Goal: Information Seeking & Learning: Learn about a topic

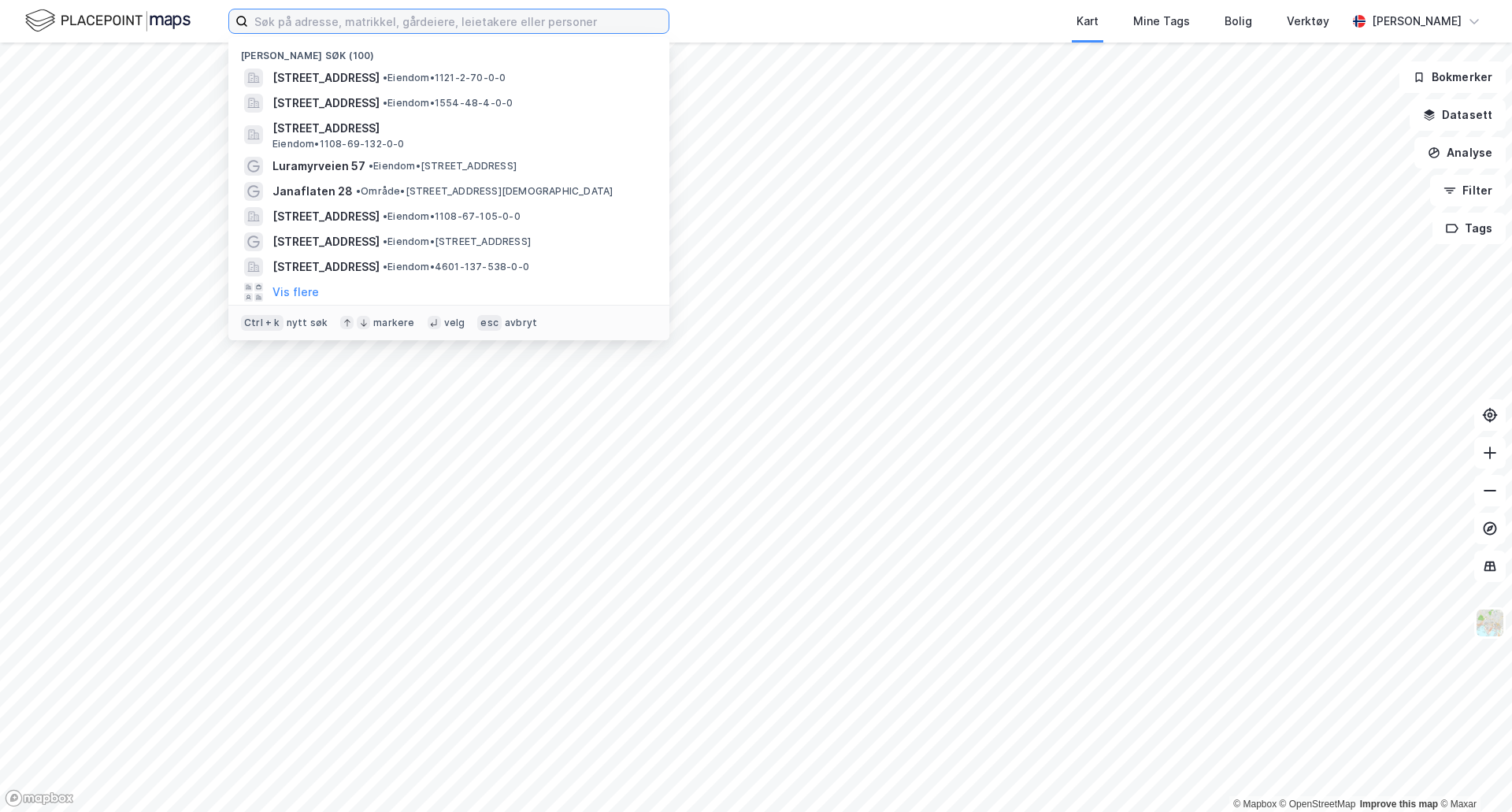
click at [487, 26] on input at bounding box center [458, 21] width 420 height 23
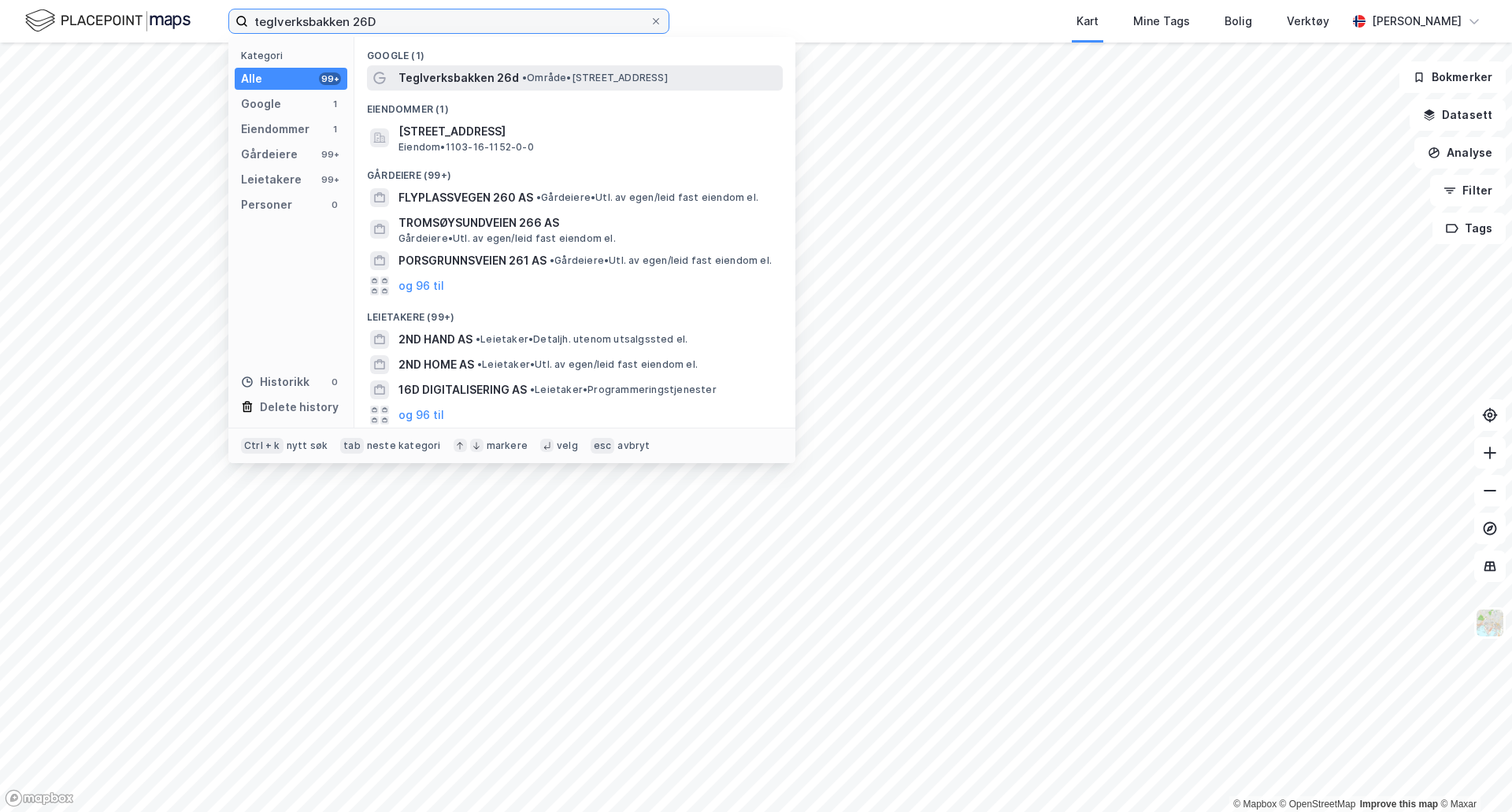
type input "teglverksbakken 26D"
click at [567, 81] on span "• Område • [STREET_ADDRESS]" at bounding box center [594, 77] width 146 height 13
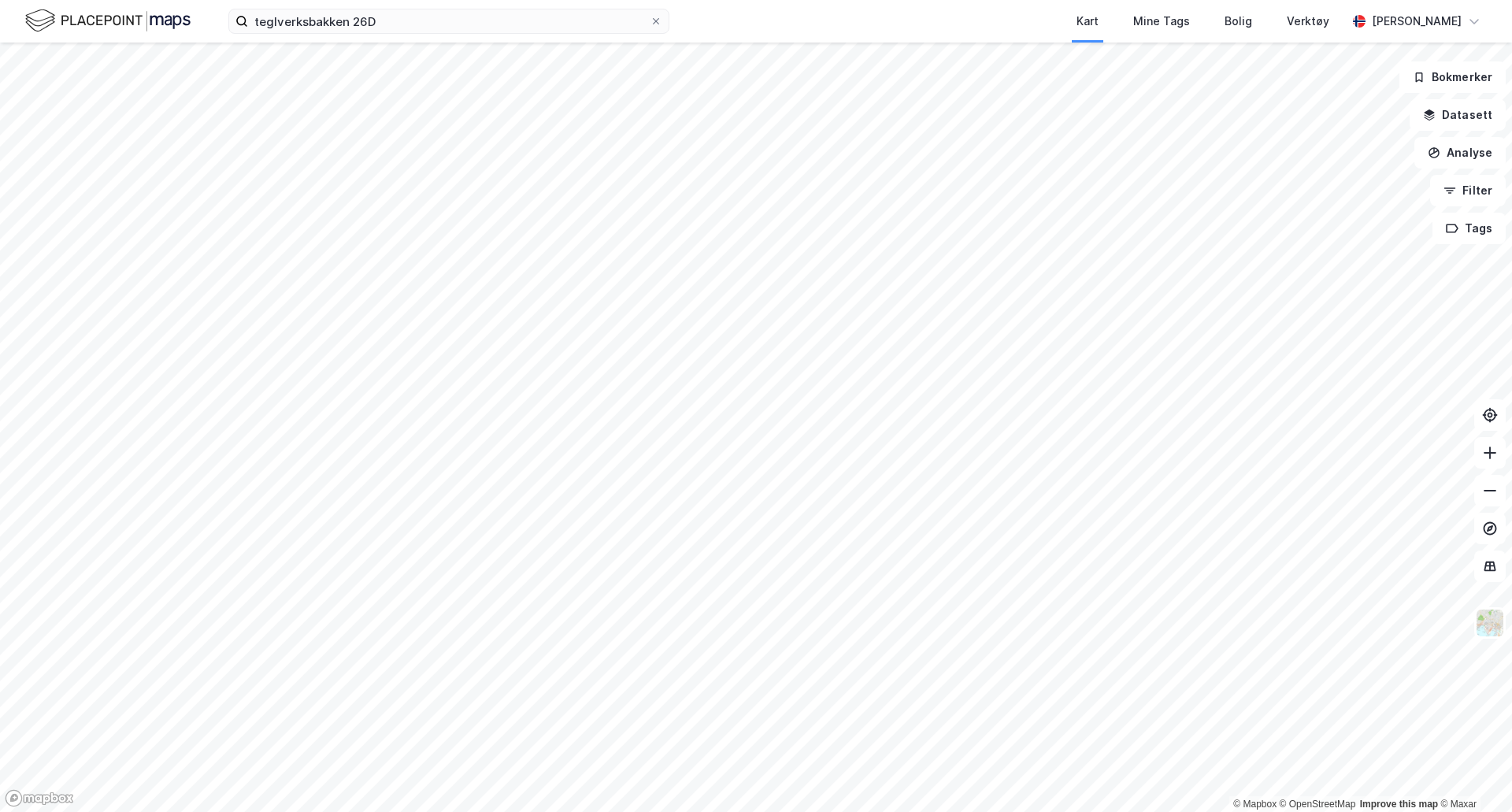
click at [381, 38] on div "teglverksbakken 26D Kart Mine Tags Bolig Verktøy [PERSON_NAME]" at bounding box center [756, 21] width 1512 height 42
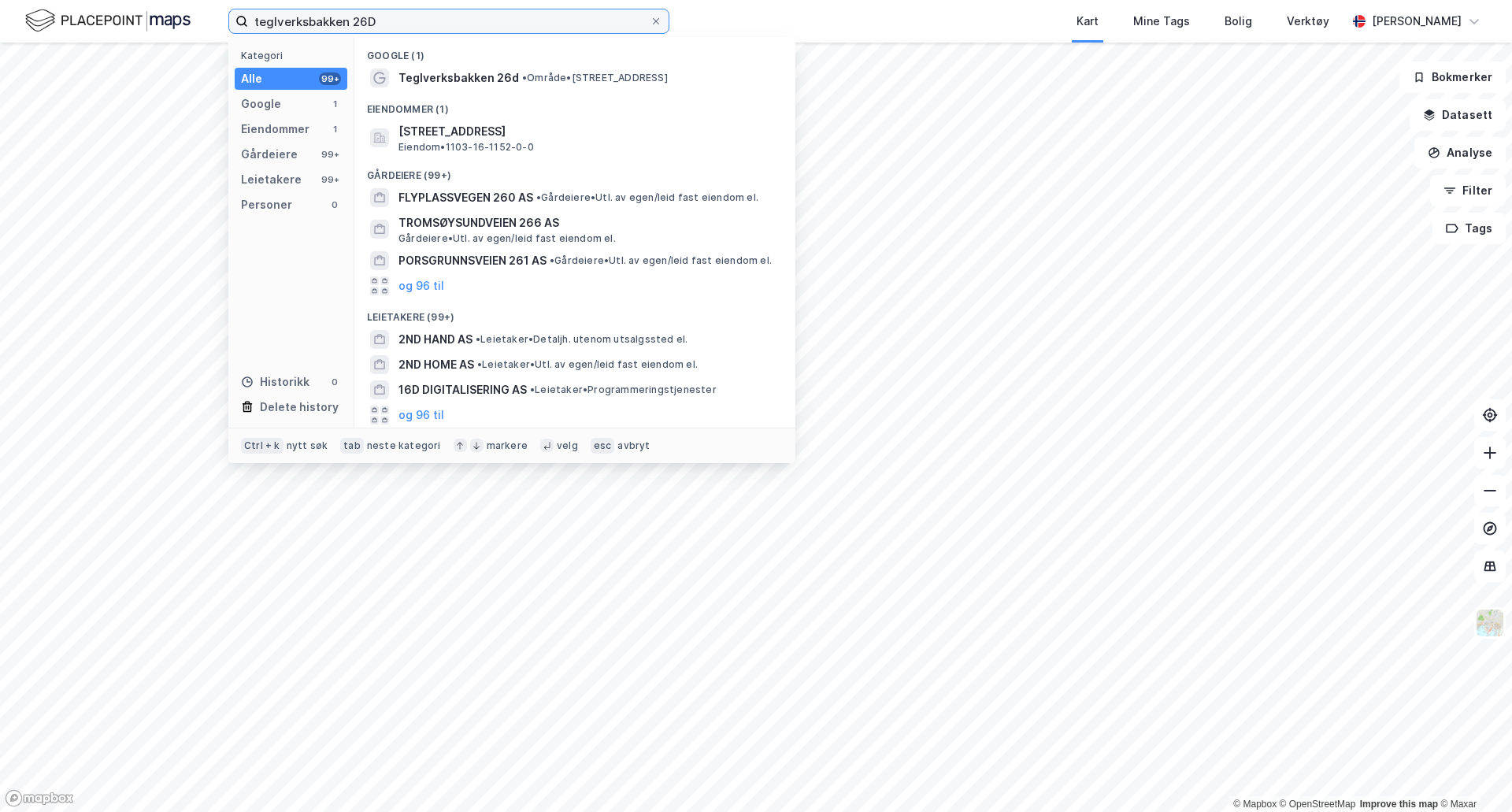
click at [386, 19] on input "teglverksbakken 26D" at bounding box center [449, 21] width 401 height 23
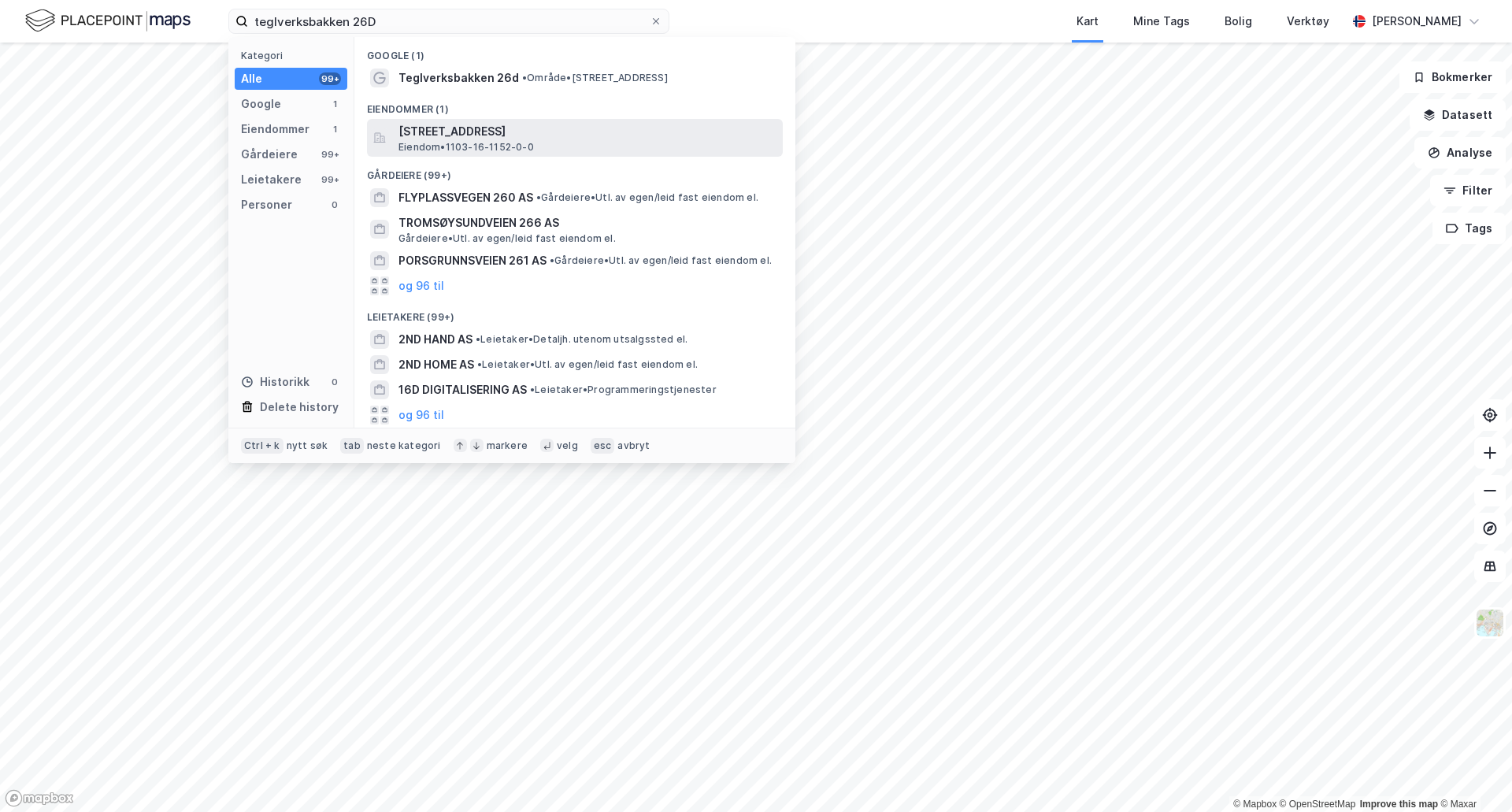
click at [418, 133] on span "[STREET_ADDRESS]" at bounding box center [587, 132] width 378 height 19
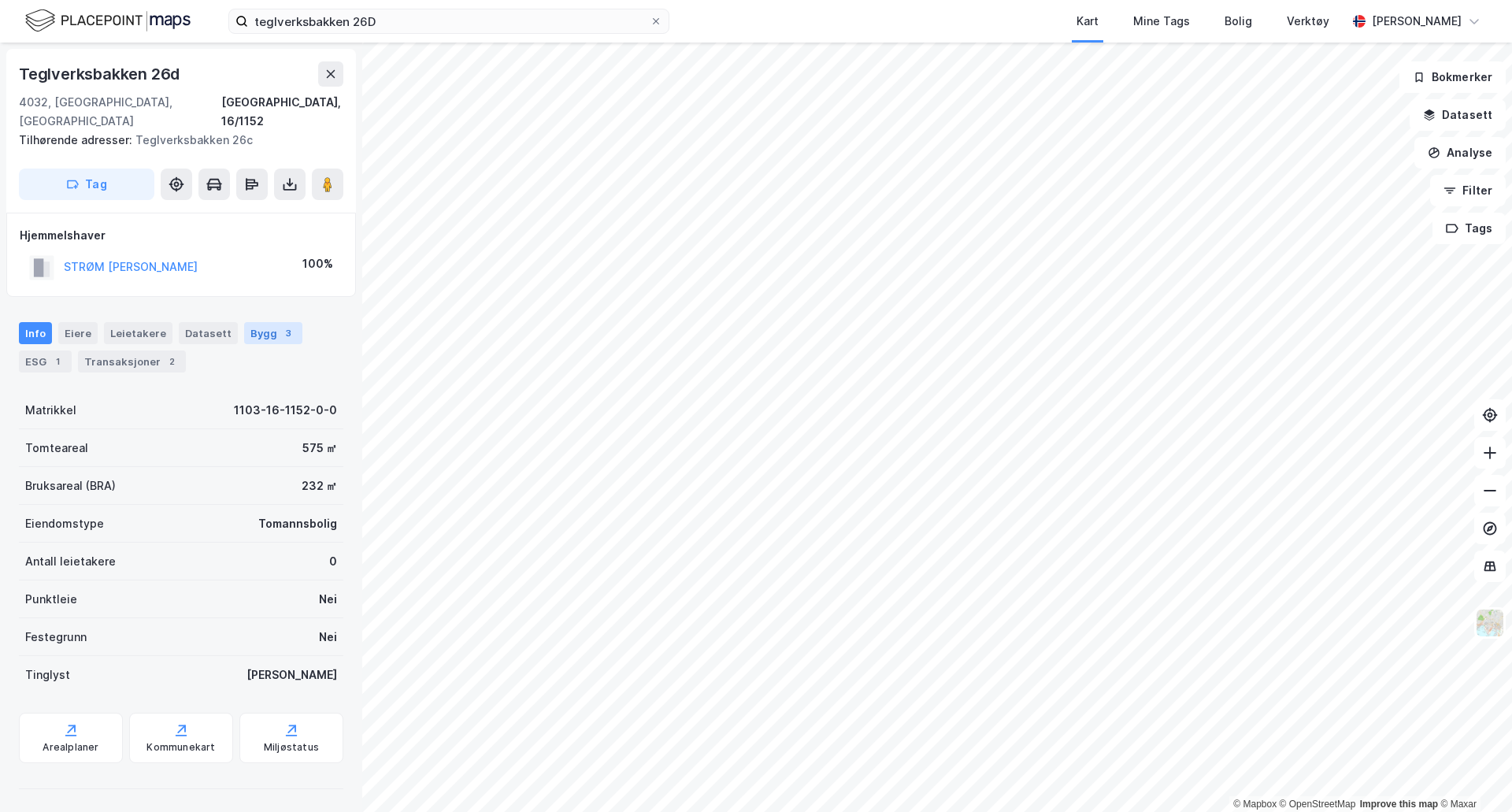
click at [281, 325] on div "3" at bounding box center [288, 333] width 15 height 15
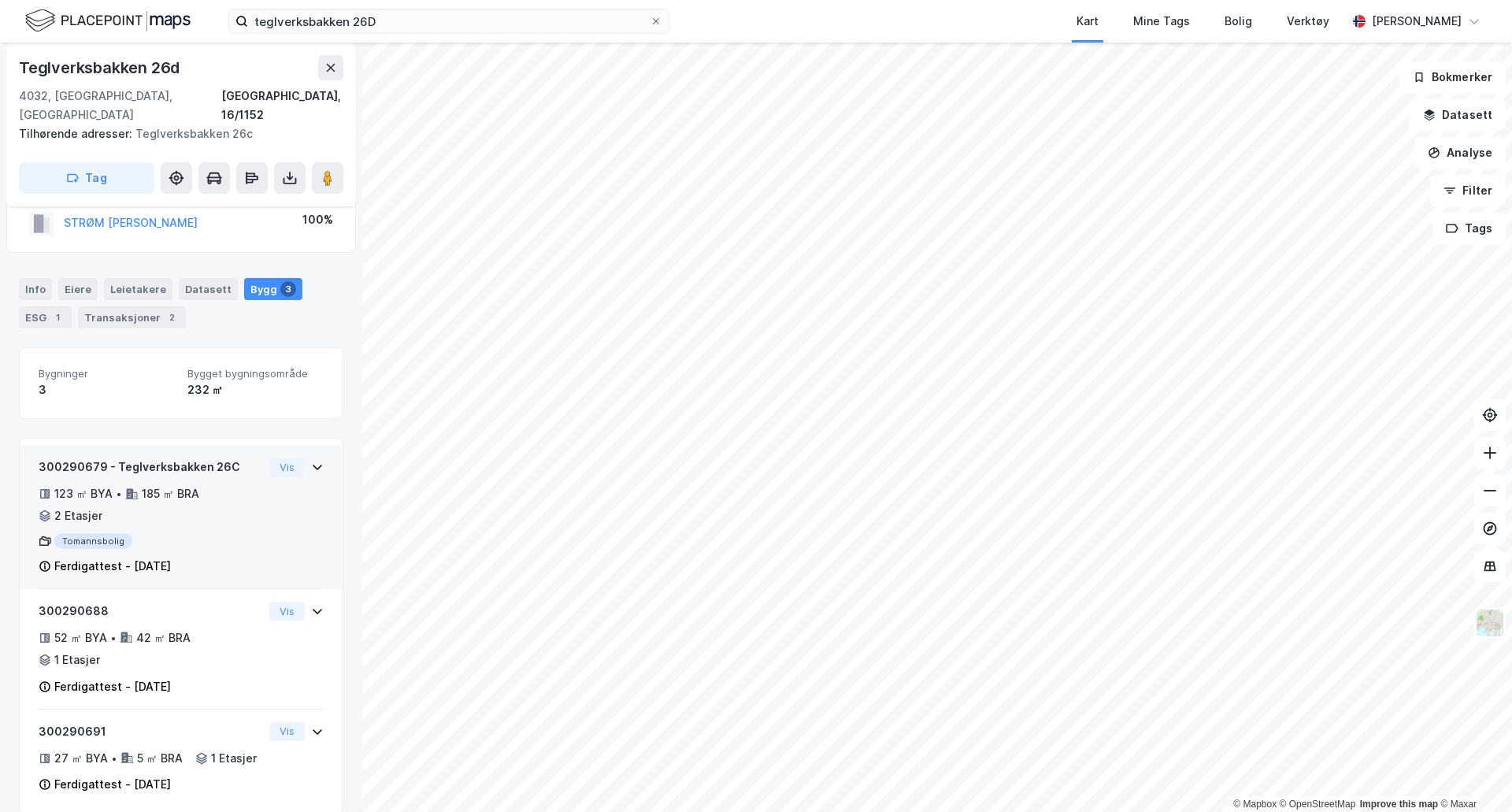
scroll to position [68, 0]
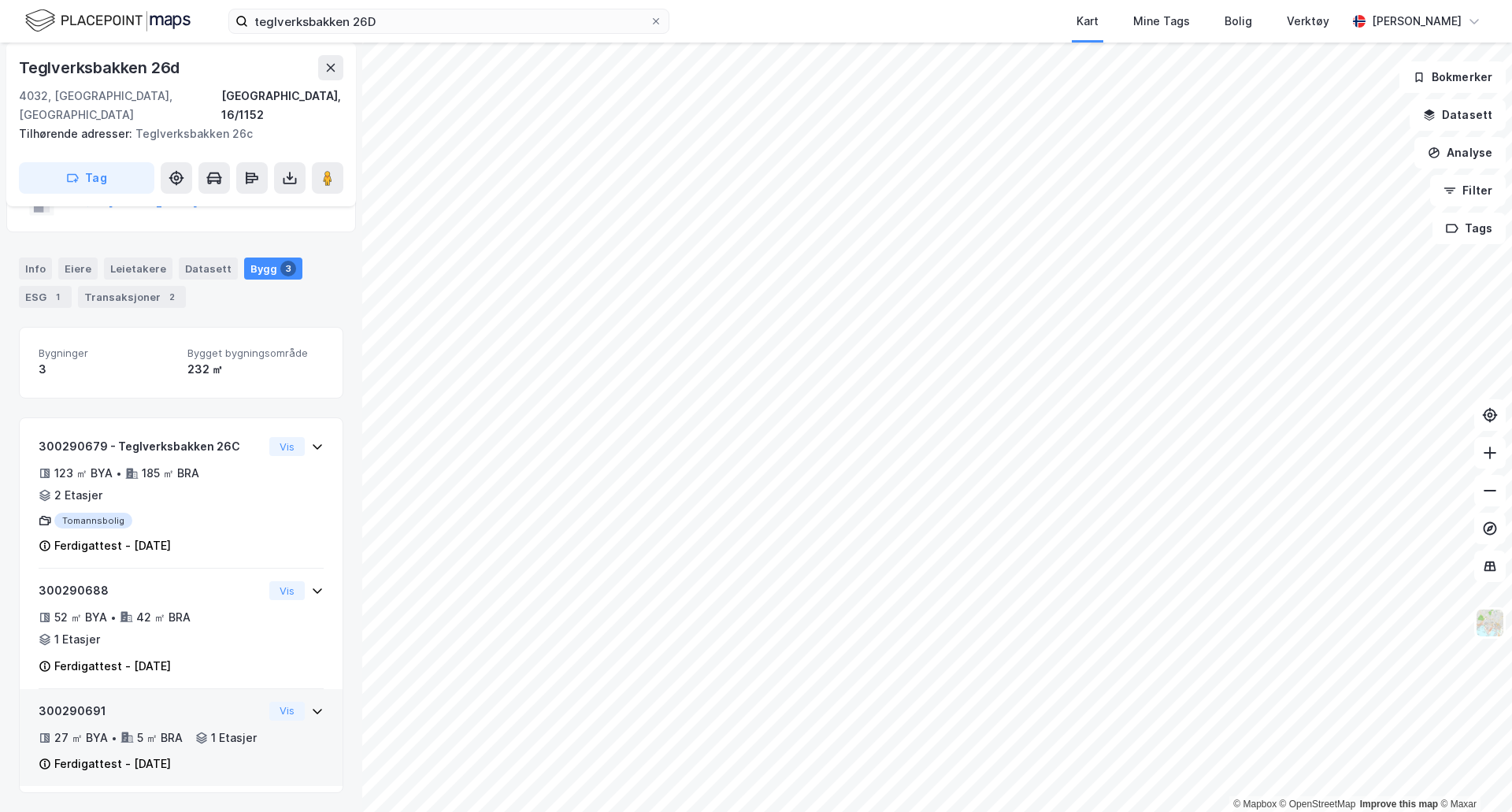
click at [313, 709] on icon at bounding box center [317, 711] width 9 height 5
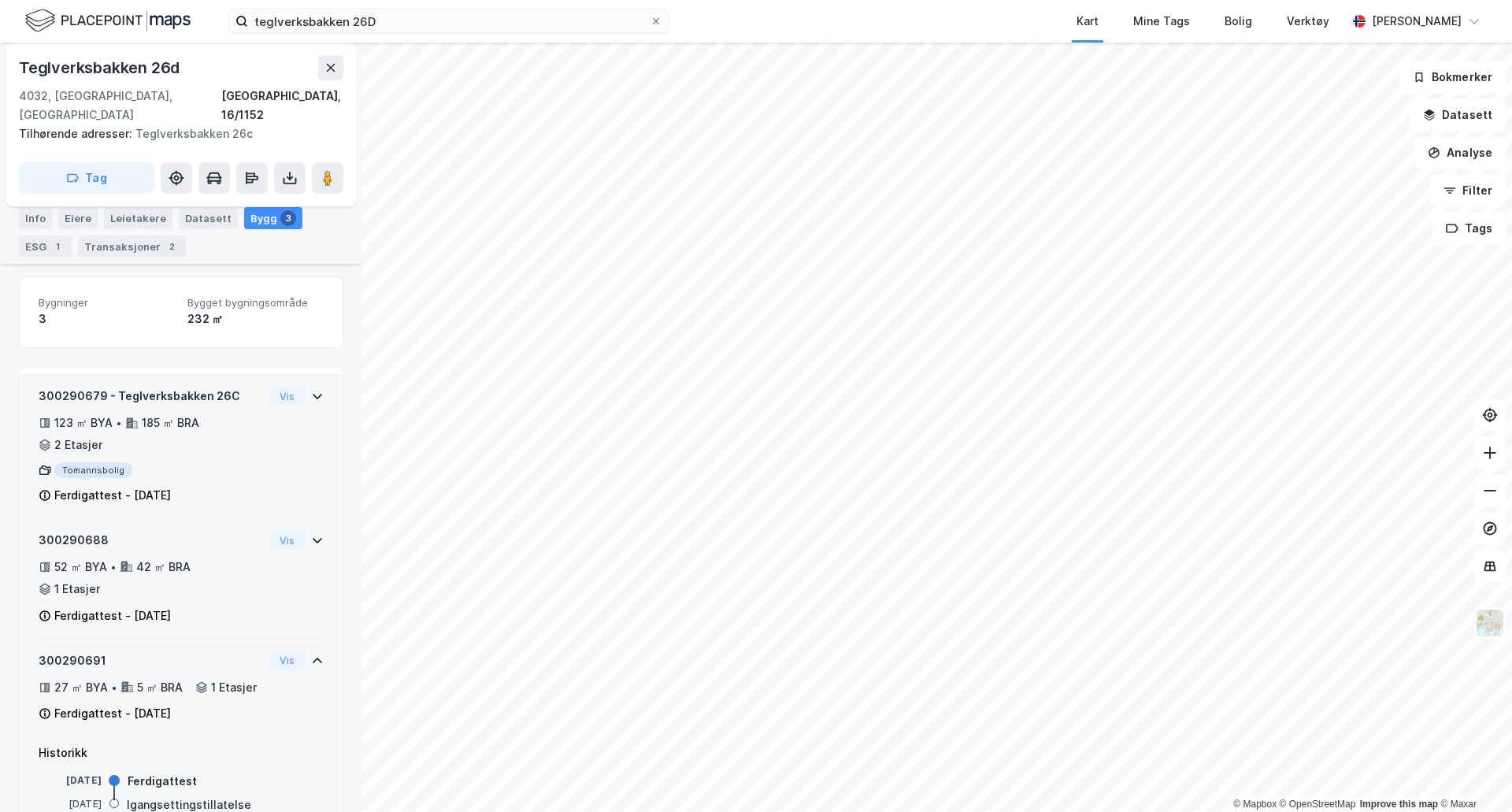
scroll to position [165, 0]
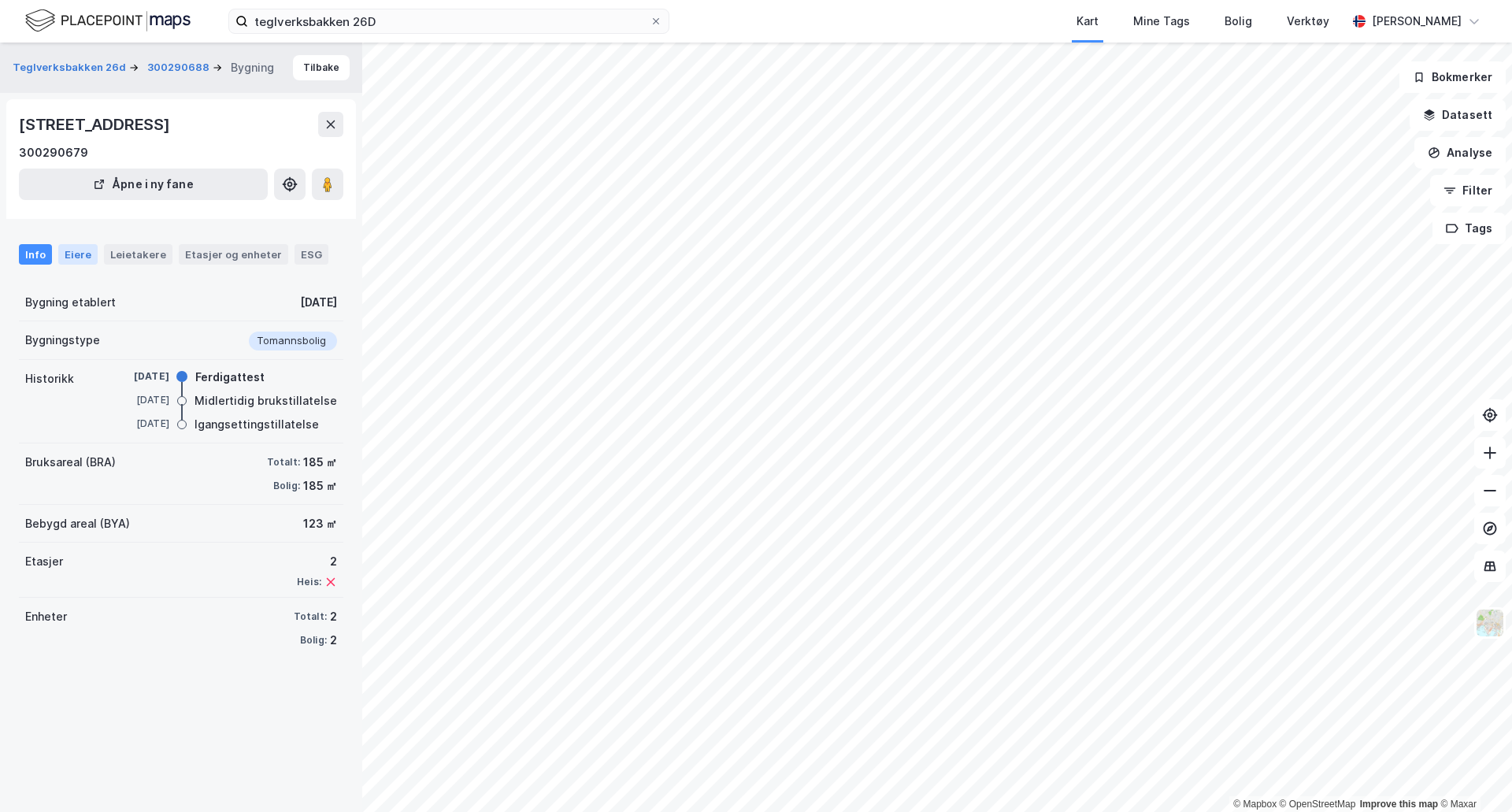
click at [78, 264] on div "Eiere" at bounding box center [78, 254] width 40 height 21
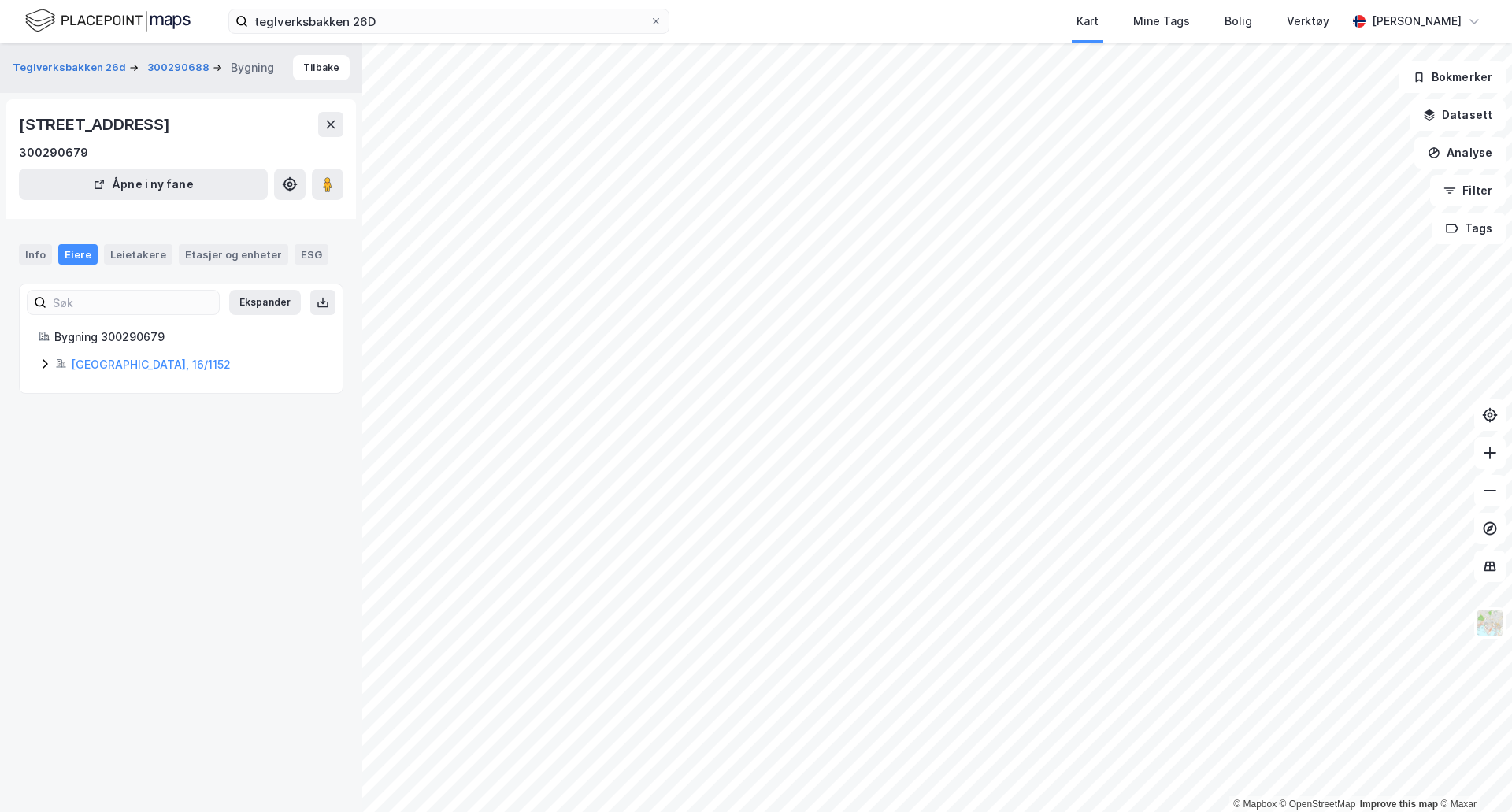
click at [47, 370] on icon at bounding box center [45, 363] width 13 height 13
click at [130, 264] on div "Leietakere" at bounding box center [139, 254] width 69 height 21
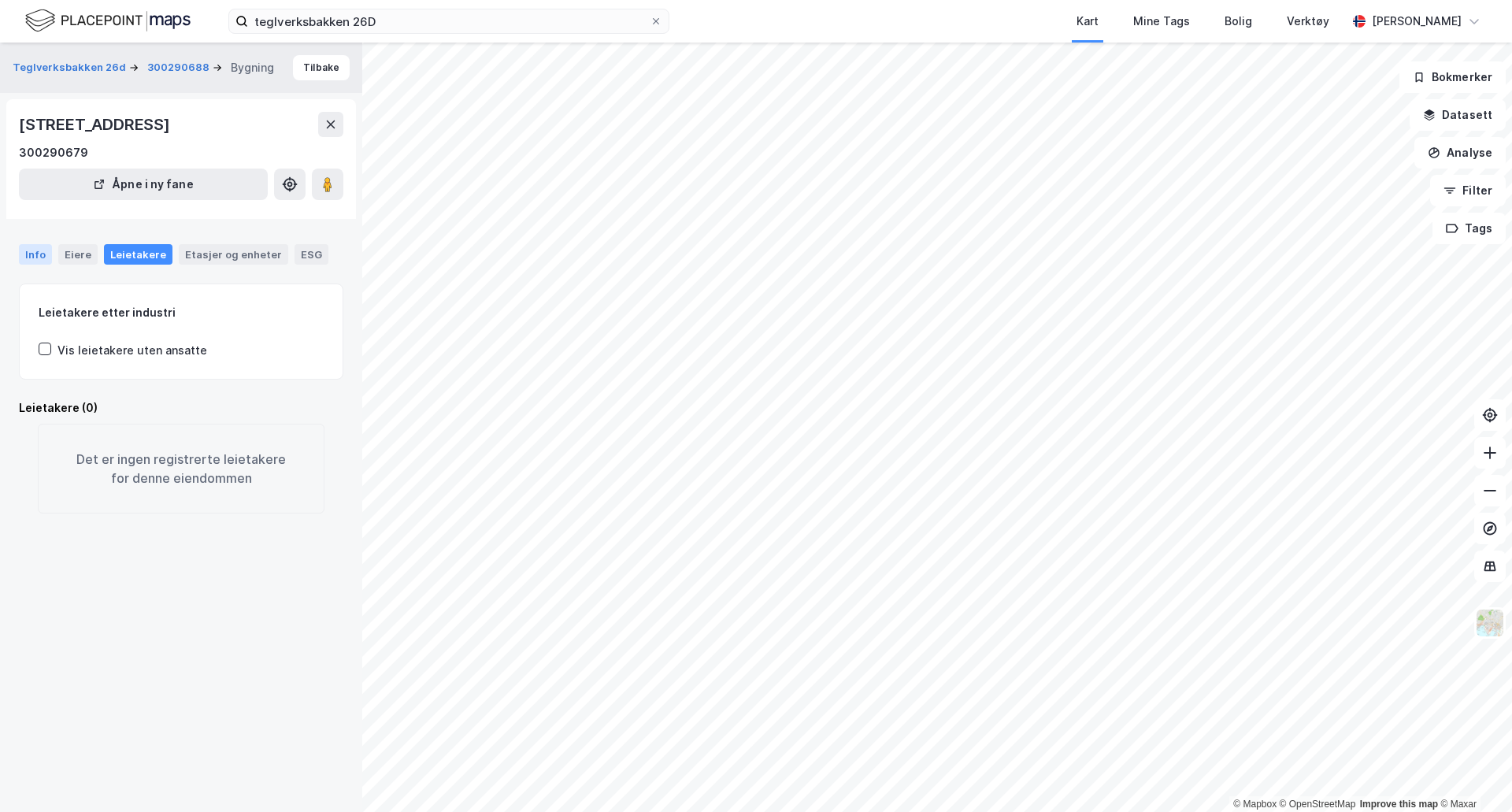
click at [37, 264] on div "Info" at bounding box center [35, 254] width 33 height 21
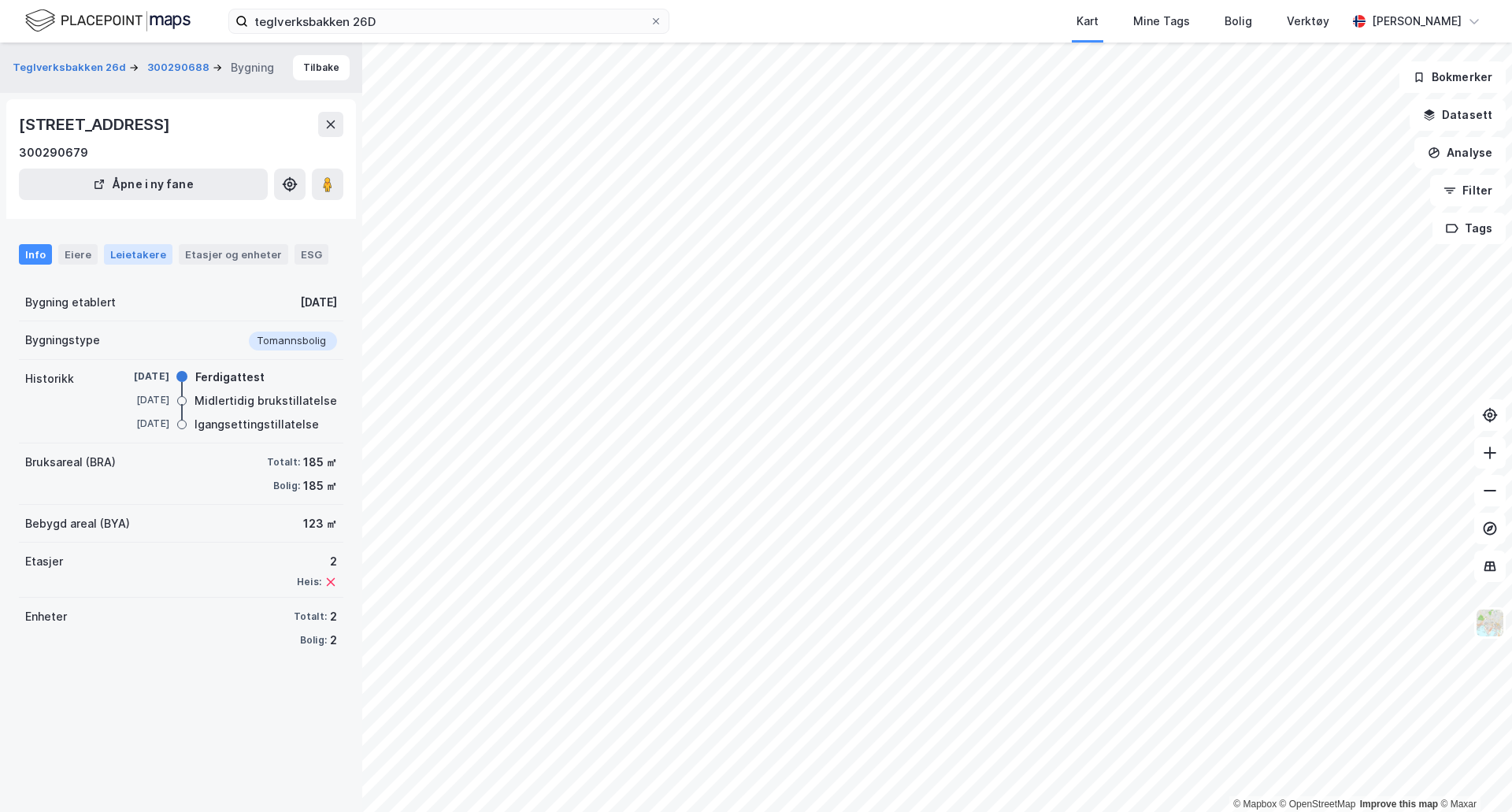
click at [140, 264] on div "Leietakere" at bounding box center [139, 254] width 69 height 21
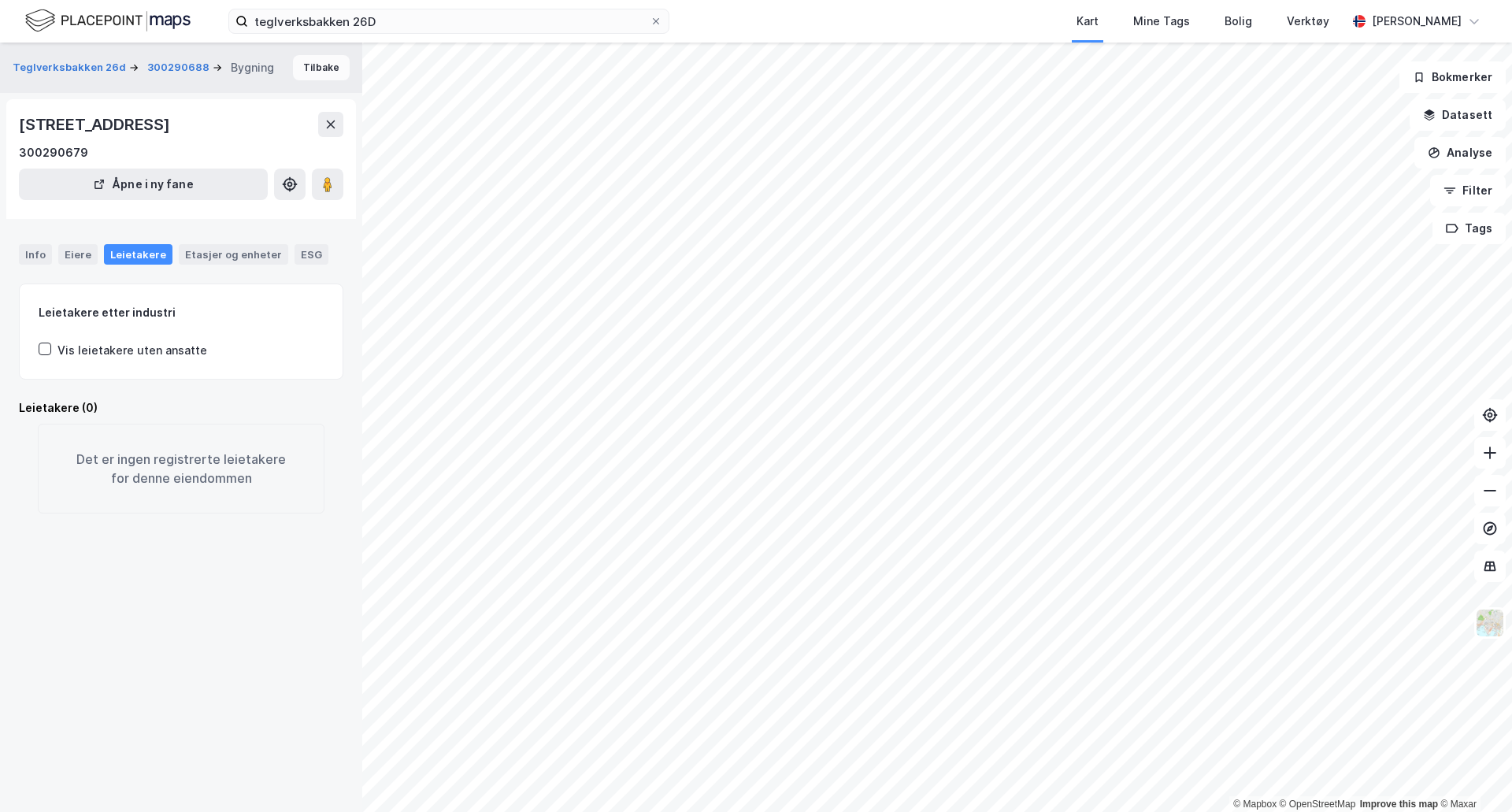
click at [306, 72] on button "Tilbake" at bounding box center [321, 67] width 57 height 25
